Goal: Information Seeking & Learning: Learn about a topic

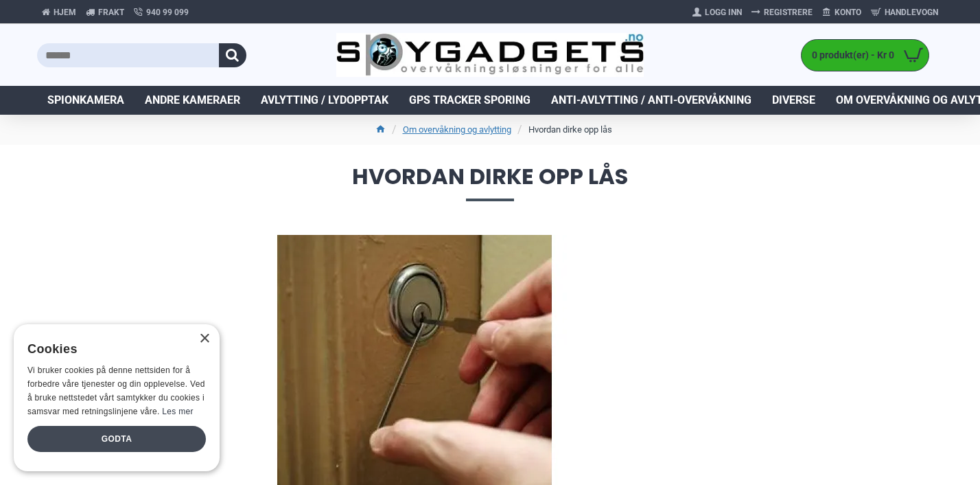
click at [174, 437] on div "Godta" at bounding box center [116, 439] width 179 height 26
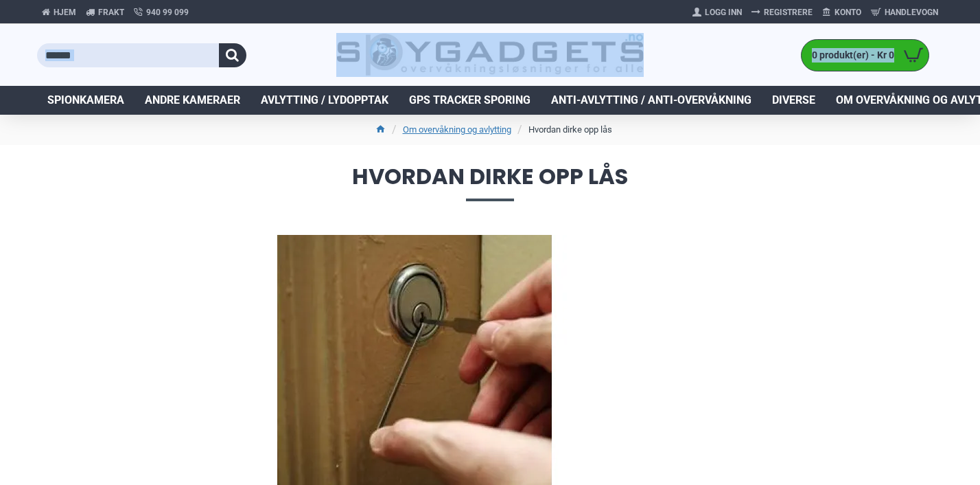
drag, startPoint x: 978, startPoint y: 17, endPoint x: 979, endPoint y: 38, distance: 20.6
click at [979, 38] on div "Hjem Frakt 940 99 099 [GEOGRAPHIC_DATA] Registrere Konto Handlevogn 0 0 produkt…" at bounding box center [490, 57] width 980 height 115
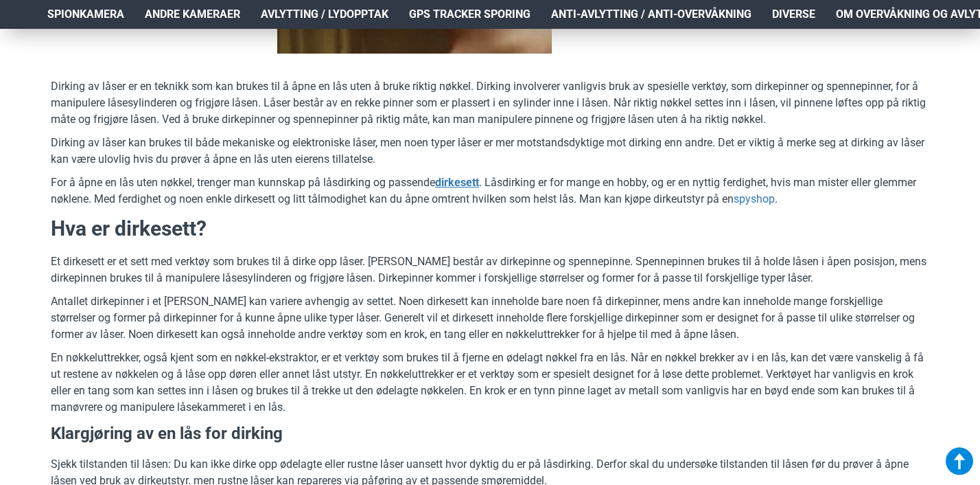
scroll to position [448, 0]
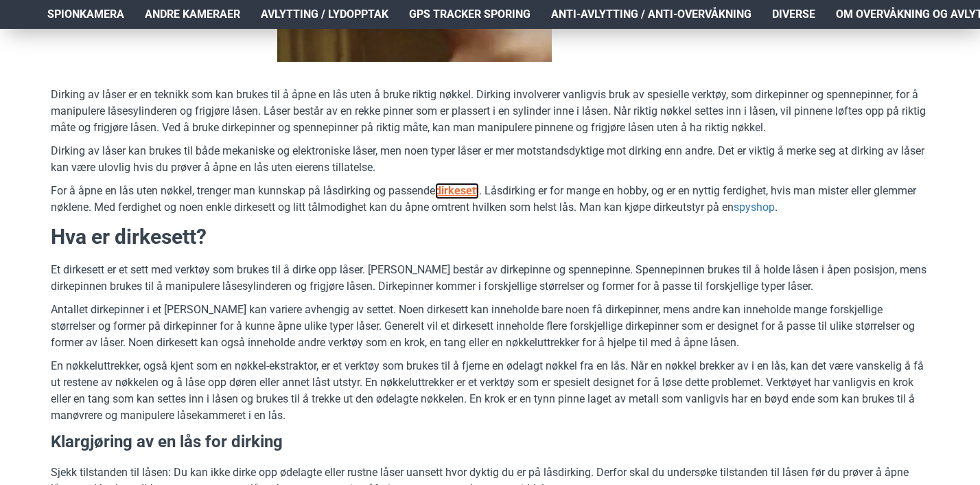
click at [465, 189] on u "dirkesett" at bounding box center [457, 190] width 44 height 13
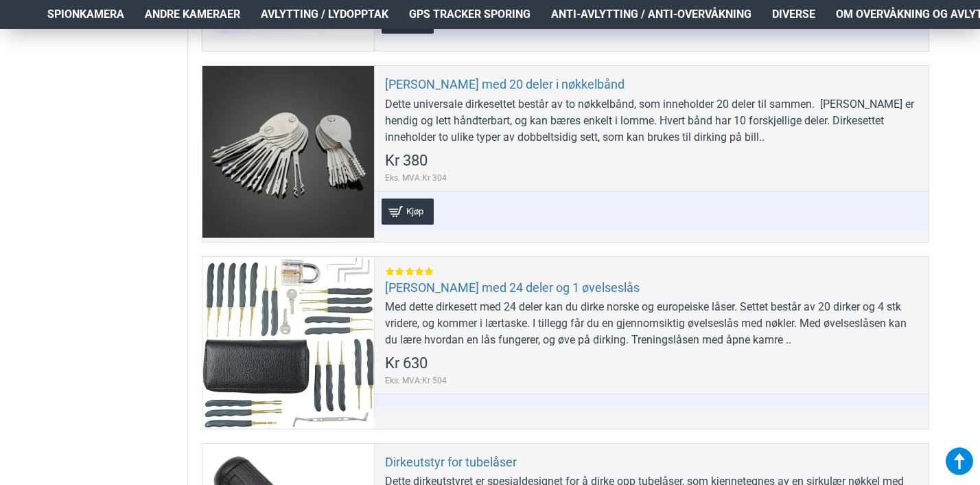
scroll to position [641, 0]
